Goal: Find specific page/section: Find specific page/section

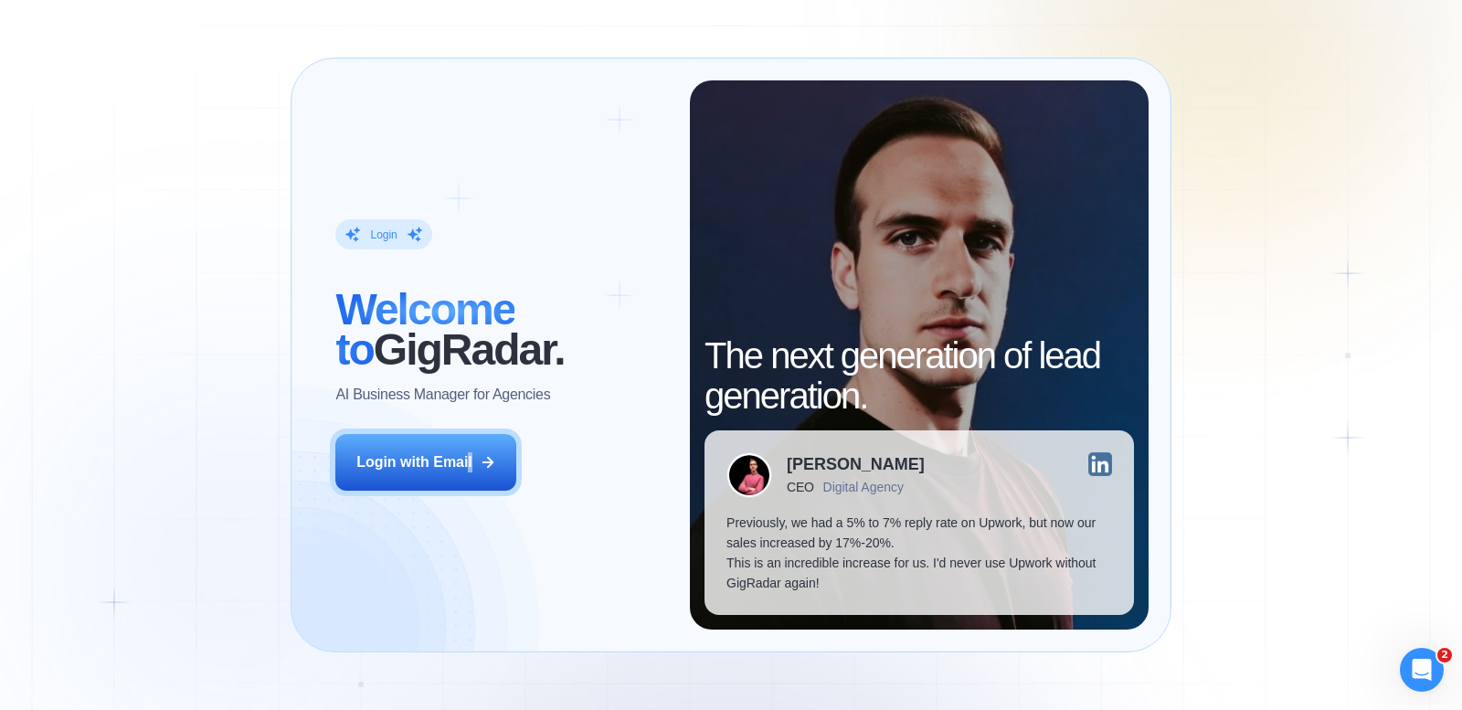
click at [471, 430] on div "Login ‍ Welcome to GigRadar. AI Business Manager for Agencies Login with Email" at bounding box center [501, 354] width 376 height 548
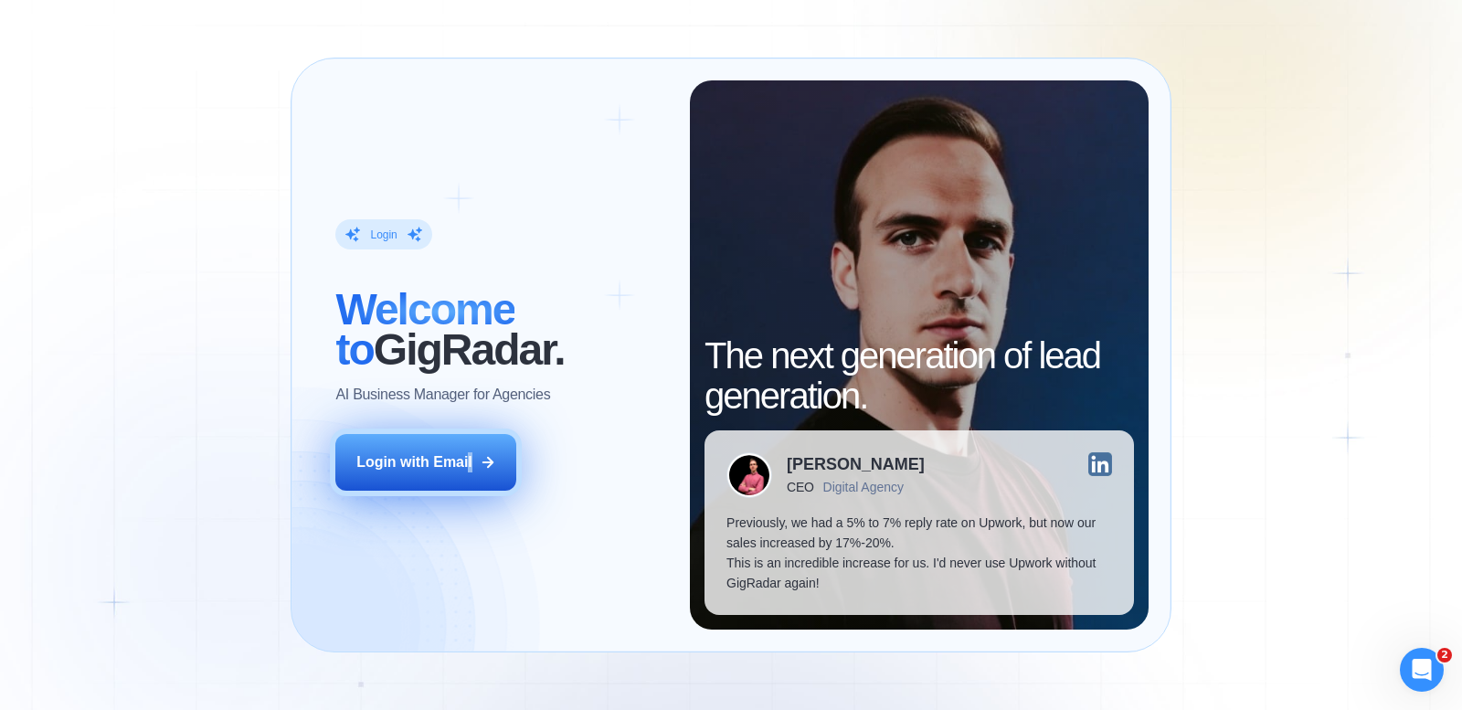
click at [440, 471] on div "Login with Email" at bounding box center [414, 462] width 116 height 20
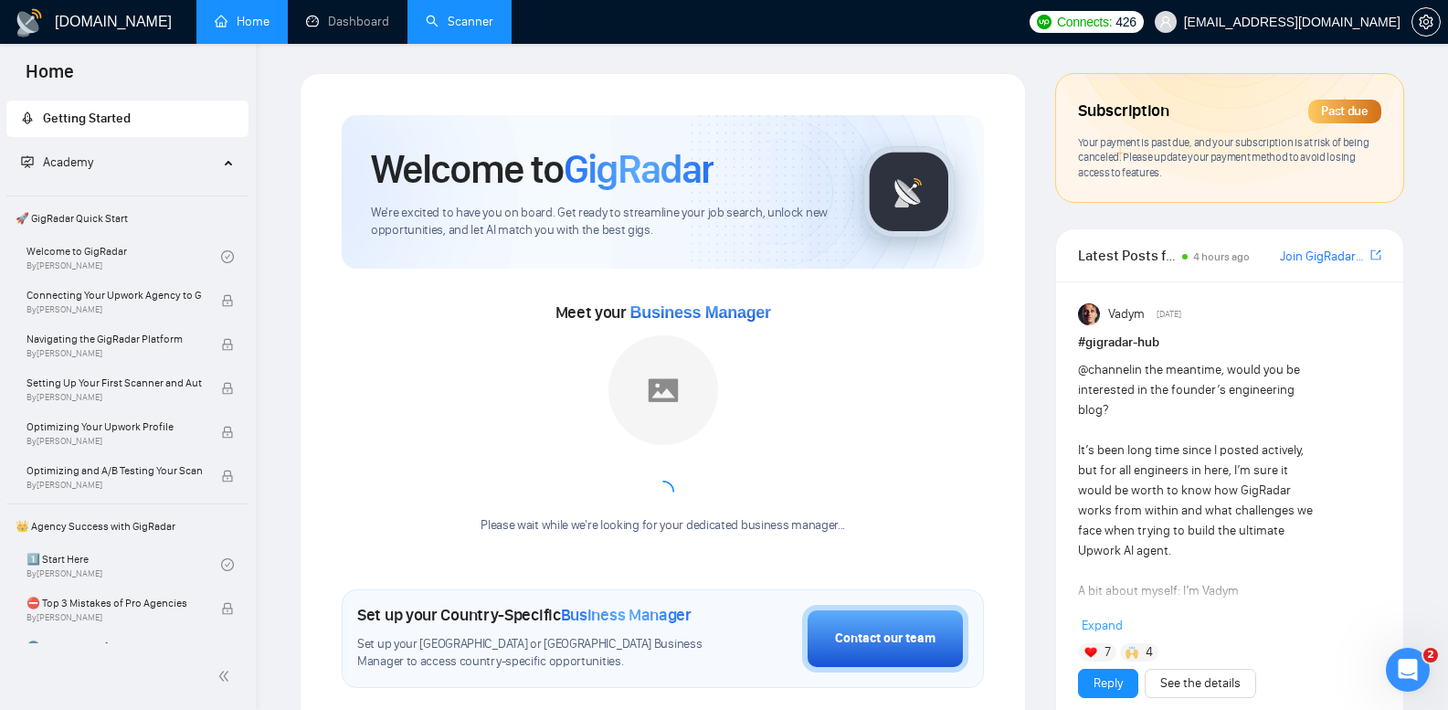
click at [472, 17] on link "Scanner" at bounding box center [460, 22] width 68 height 16
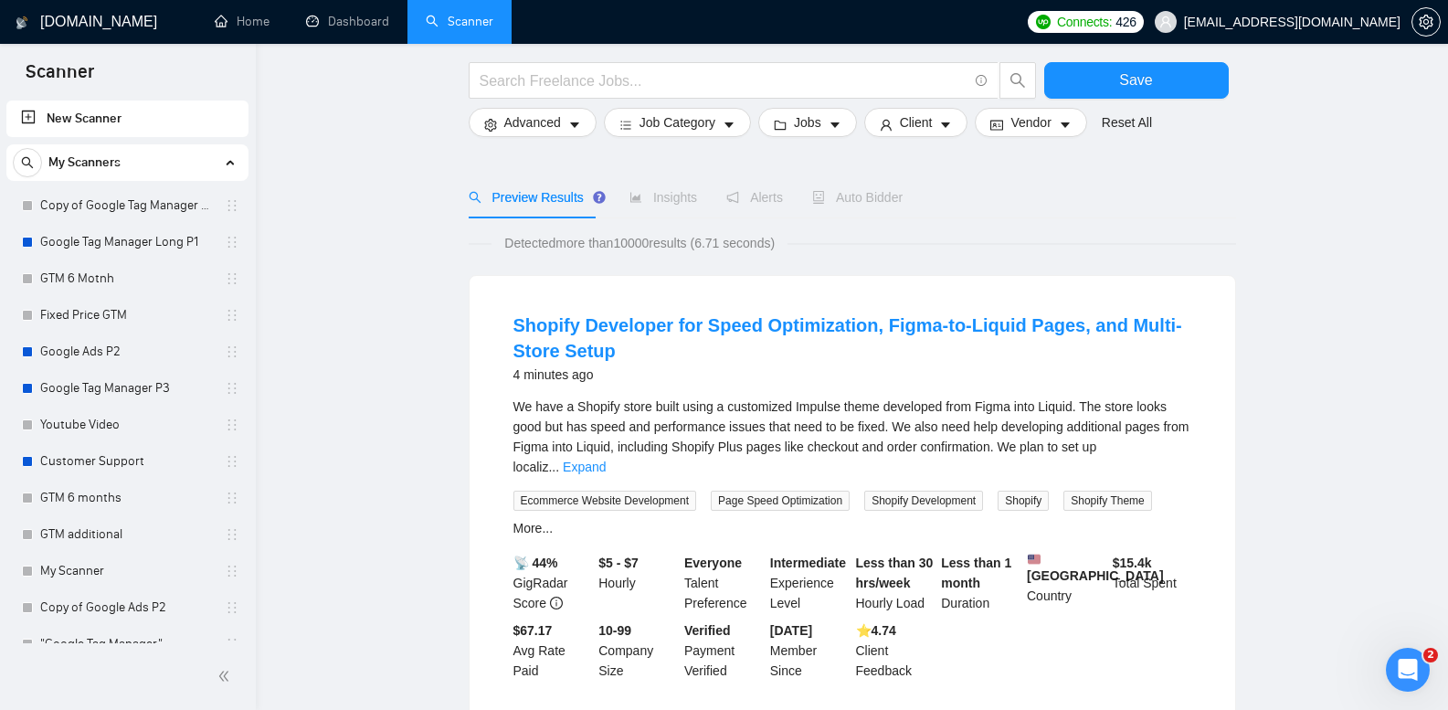
scroll to position [91, 0]
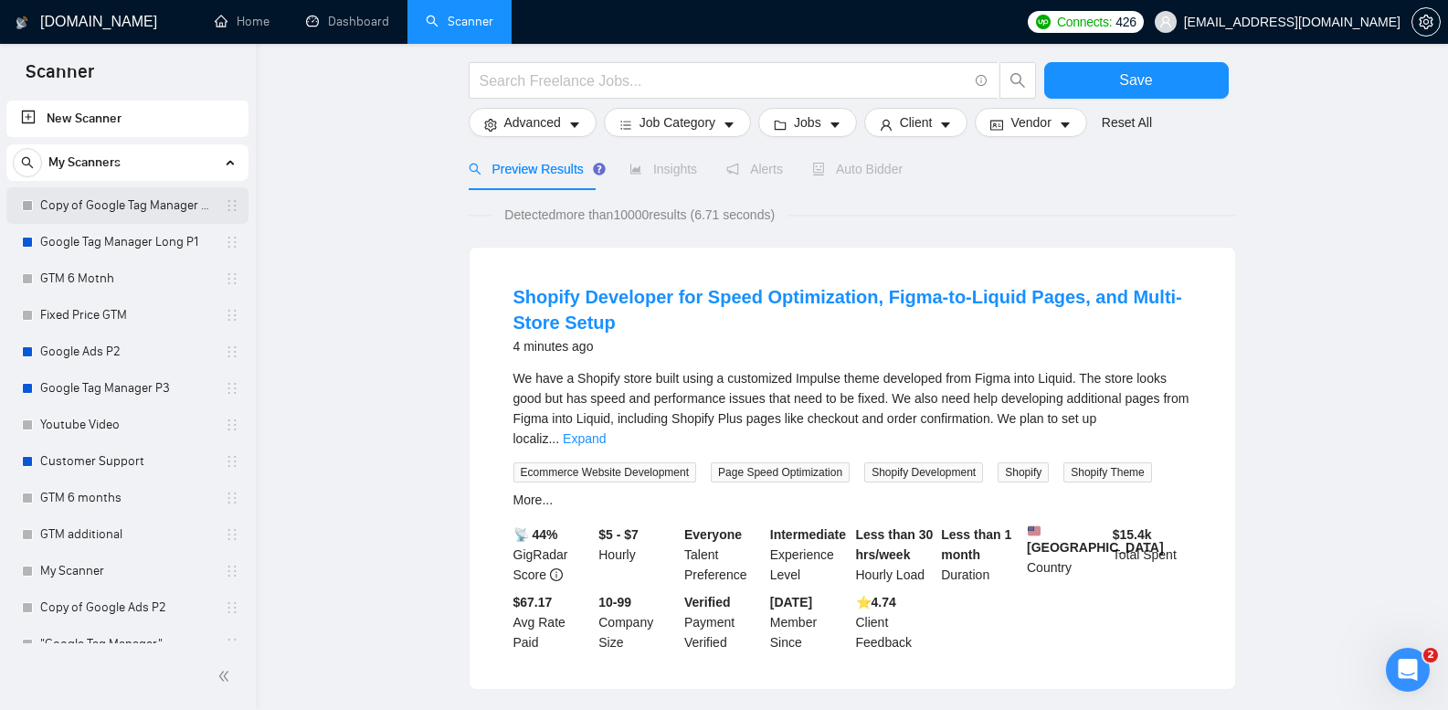
click at [164, 198] on link "Copy of Google Tag Manager Long P1" at bounding box center [127, 205] width 174 height 37
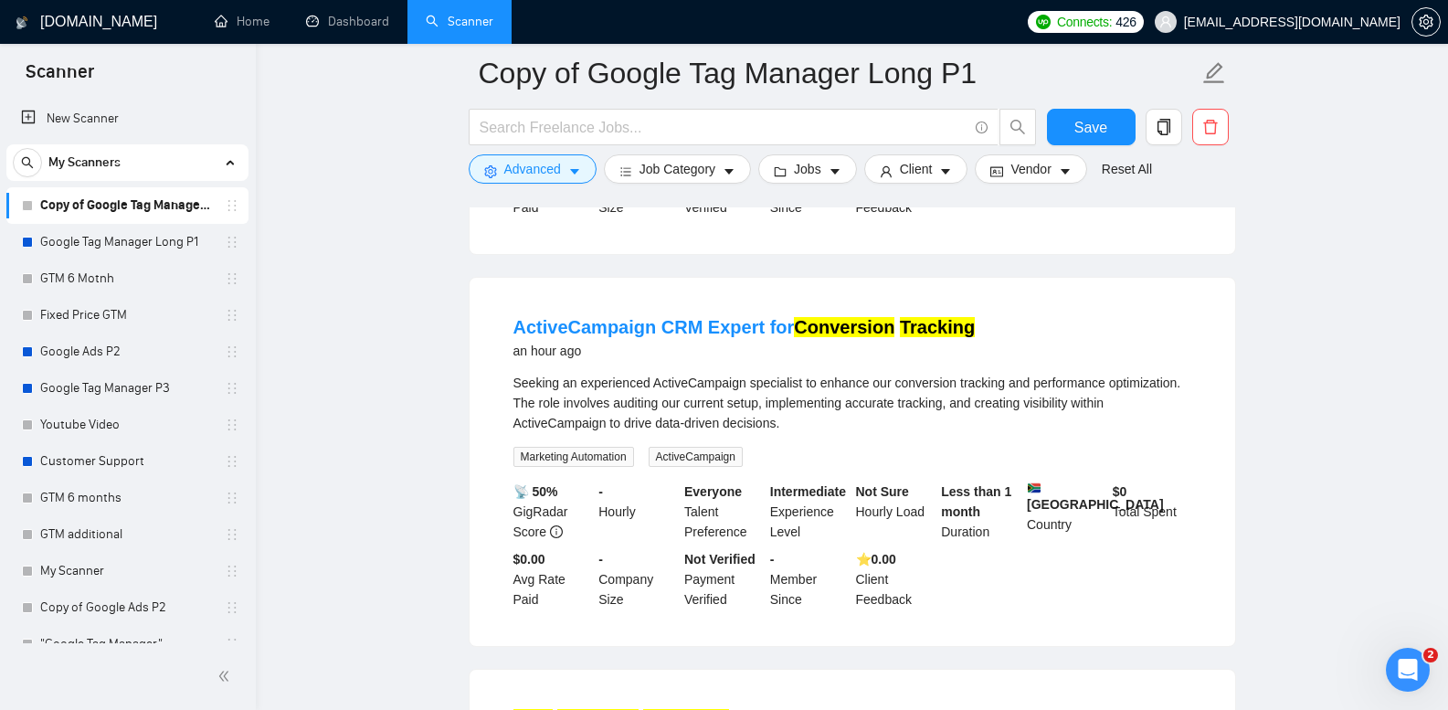
scroll to position [822, 0]
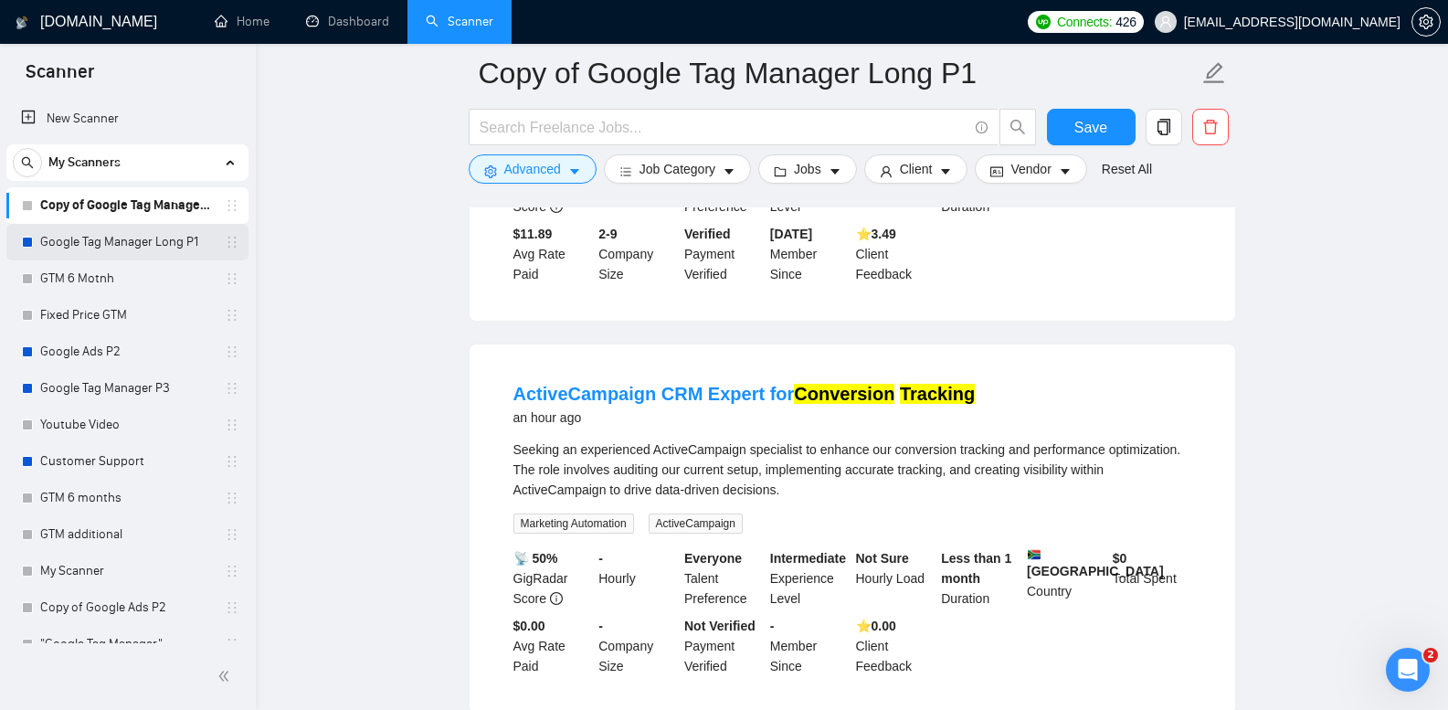
click at [122, 243] on link "Google Tag Manager Long P1" at bounding box center [127, 242] width 174 height 37
